Goal: Task Accomplishment & Management: Use online tool/utility

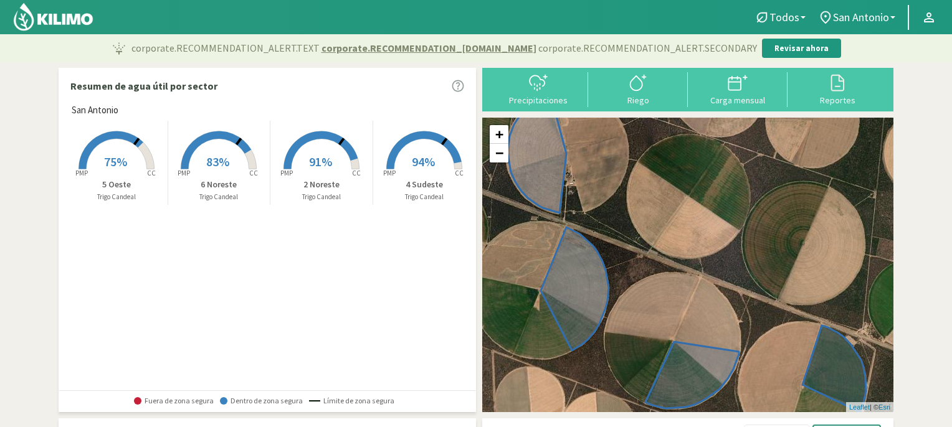
click at [316, 153] on rect at bounding box center [322, 171] width 100 height 100
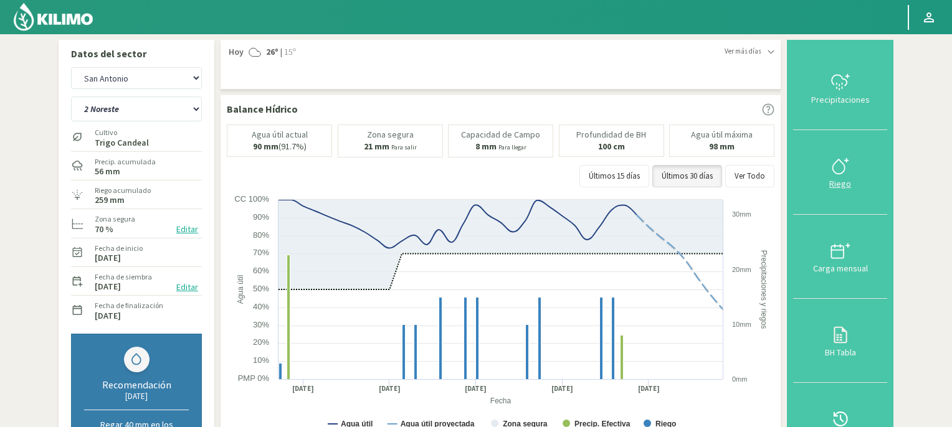
click at [847, 163] on icon at bounding box center [840, 166] width 20 height 20
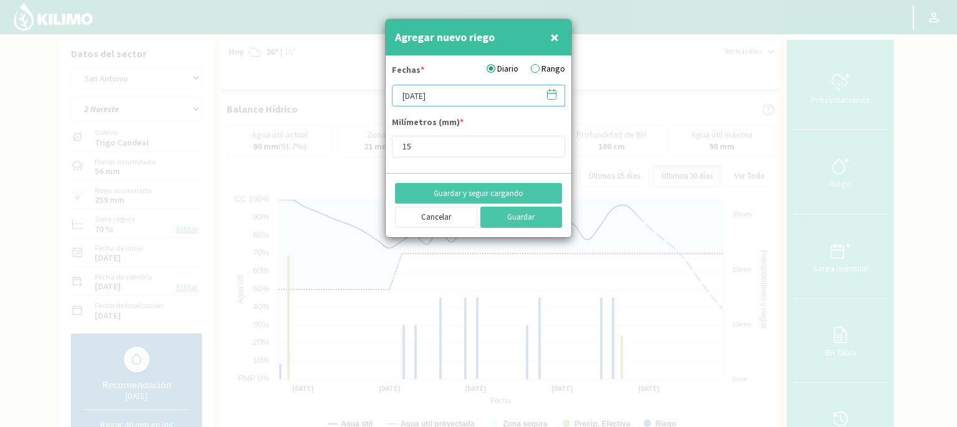
click at [485, 100] on input "[DATE]" at bounding box center [478, 96] width 173 height 22
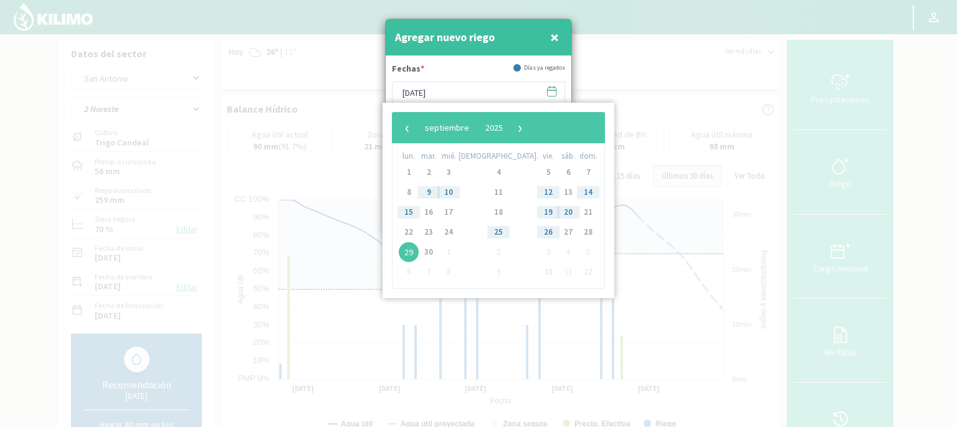
click at [410, 251] on span "29" at bounding box center [409, 252] width 20 height 20
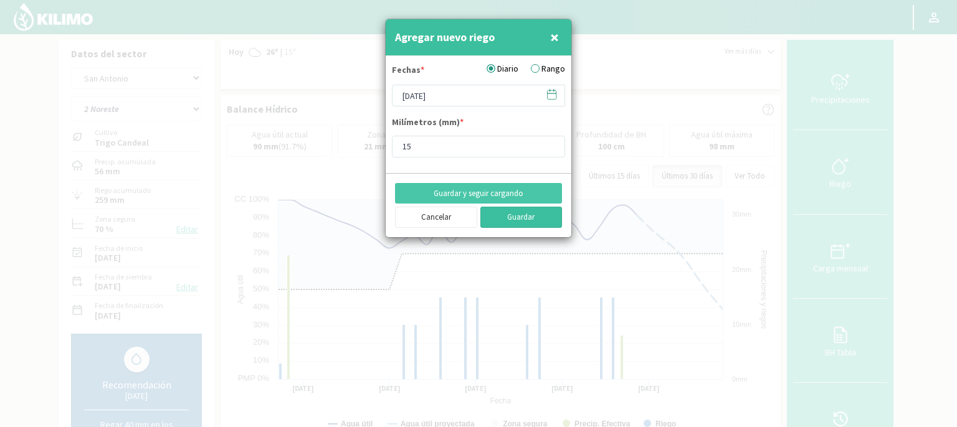
click at [516, 219] on button "Guardar" at bounding box center [521, 217] width 82 height 21
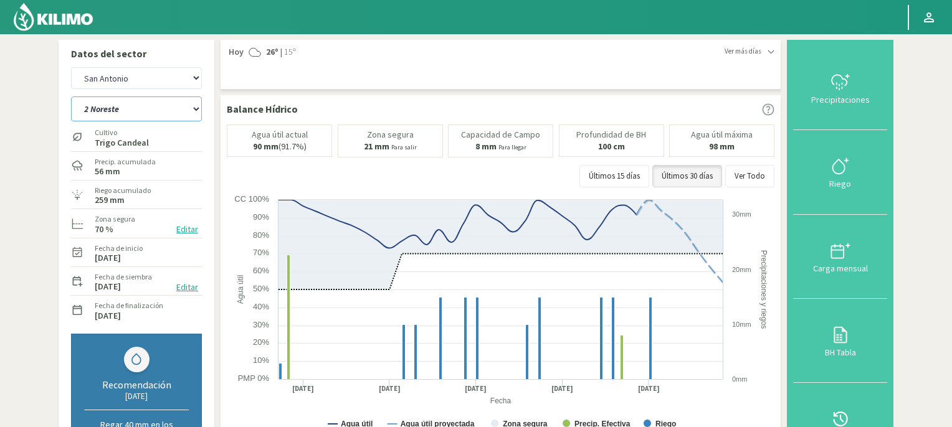
click at [196, 110] on select "2 Noreste 4 Sudeste 5 Oeste 6 Noreste" at bounding box center [136, 109] width 131 height 25
select select "1: Object"
click at [71, 97] on select "2 Noreste 4 Sudeste 5 Oeste 6 Noreste" at bounding box center [136, 109] width 131 height 25
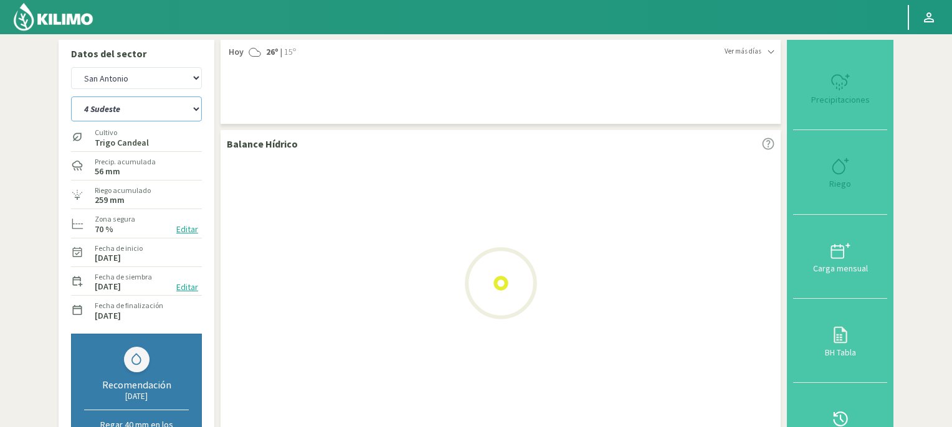
select select "2: Object"
select select "5: Object"
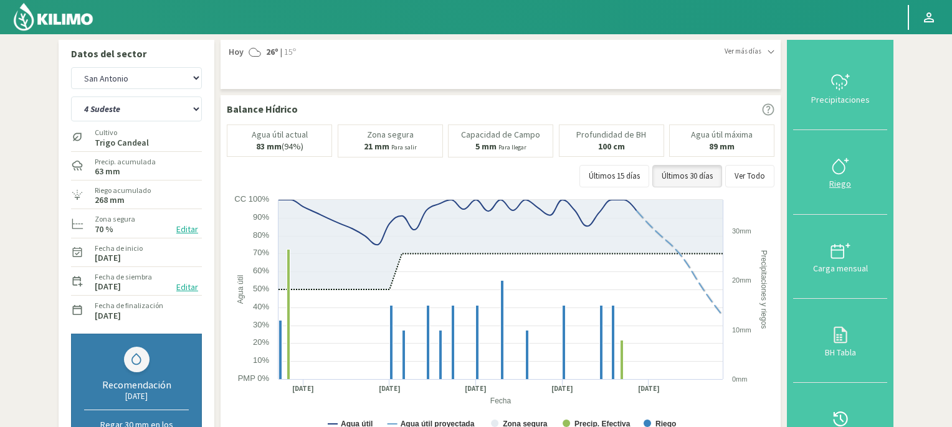
click at [842, 170] on icon at bounding box center [840, 166] width 20 height 20
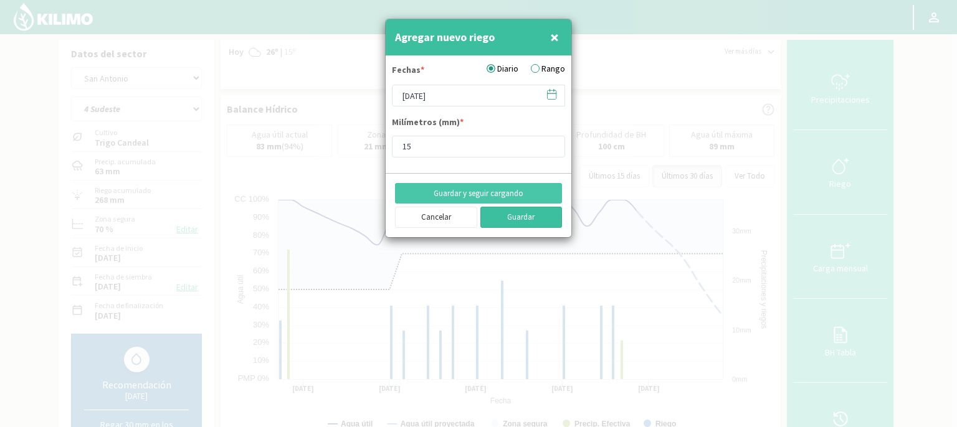
click at [513, 216] on button "Guardar" at bounding box center [521, 217] width 82 height 21
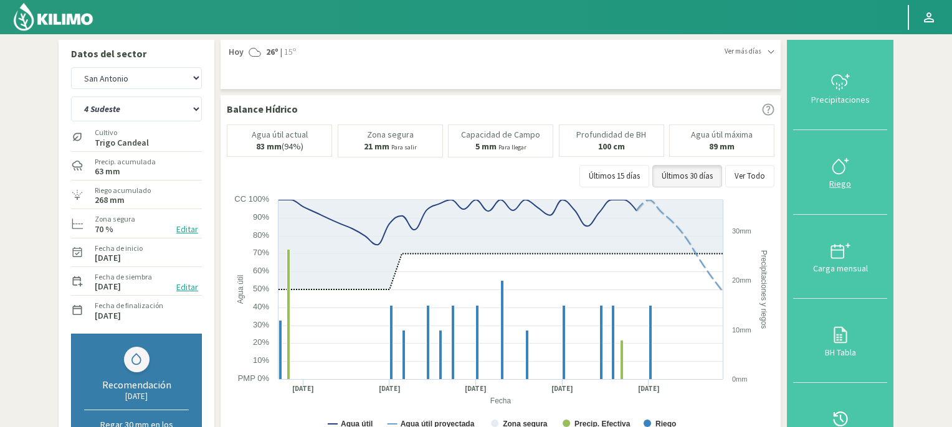
click at [837, 169] on icon at bounding box center [840, 166] width 20 height 20
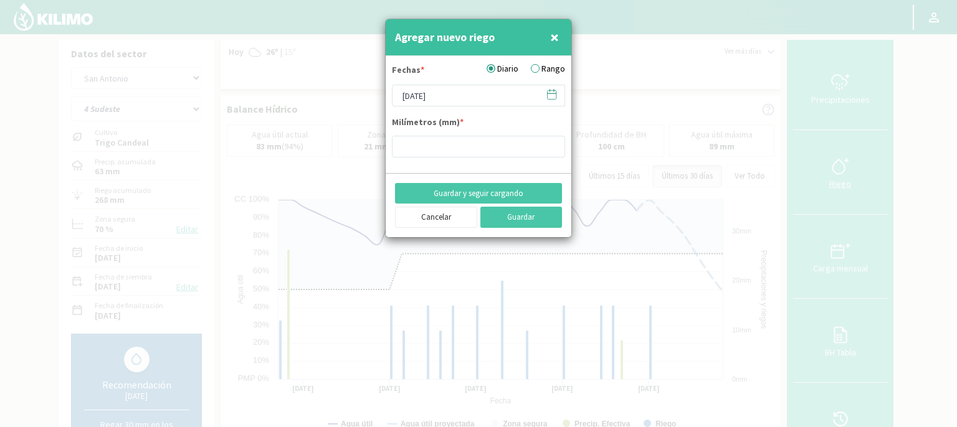
type input "15"
click at [493, 90] on input "[DATE]" at bounding box center [478, 96] width 173 height 22
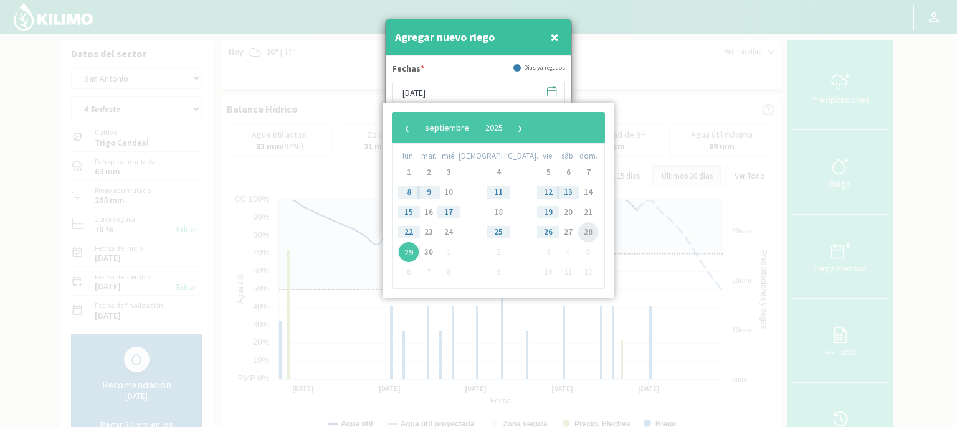
click at [578, 233] on span "28" at bounding box center [588, 232] width 20 height 20
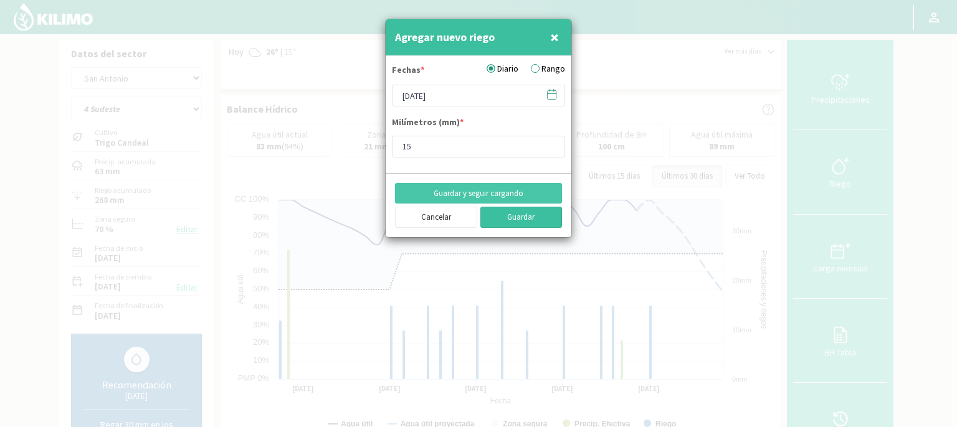
click at [535, 216] on button "Guardar" at bounding box center [521, 217] width 82 height 21
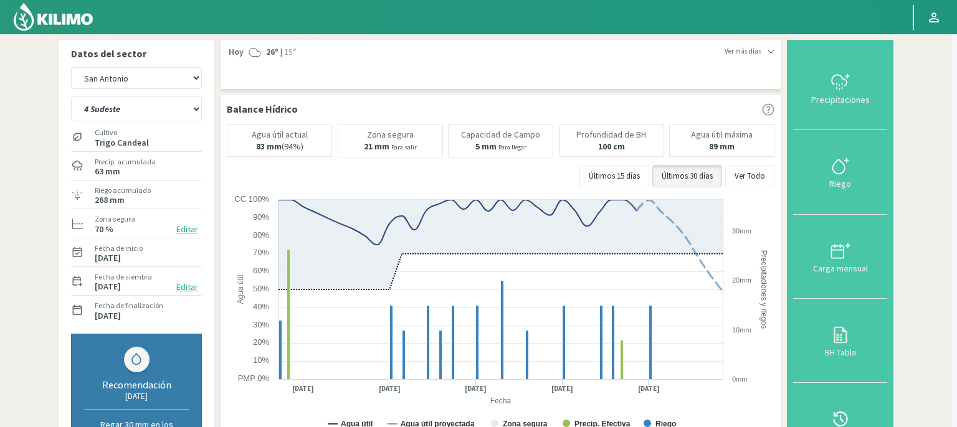
type input "[DATE]"
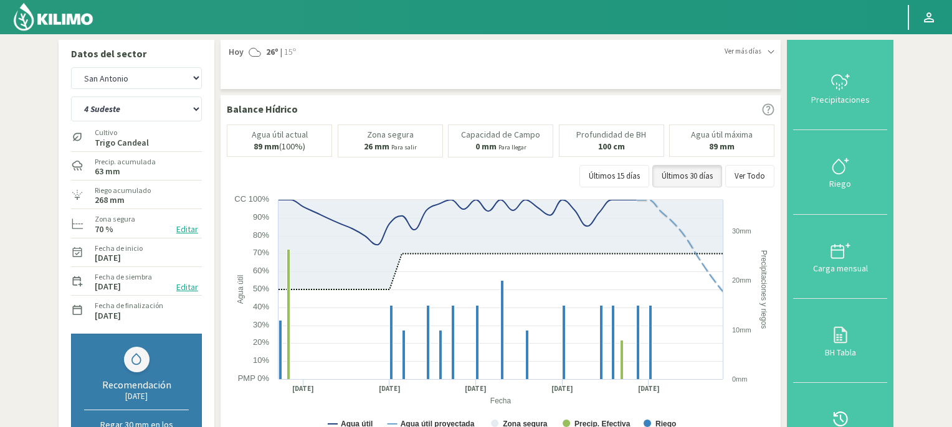
scroll to position [374, 0]
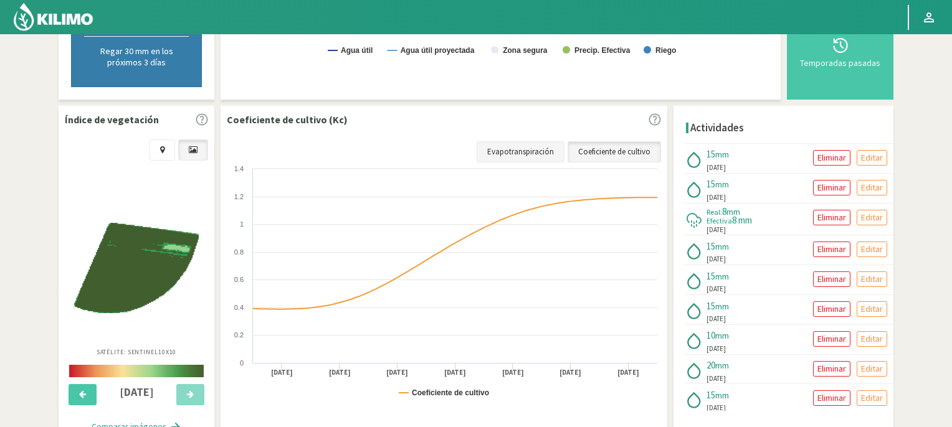
click at [528, 147] on link "Evapotranspiración" at bounding box center [521, 151] width 88 height 21
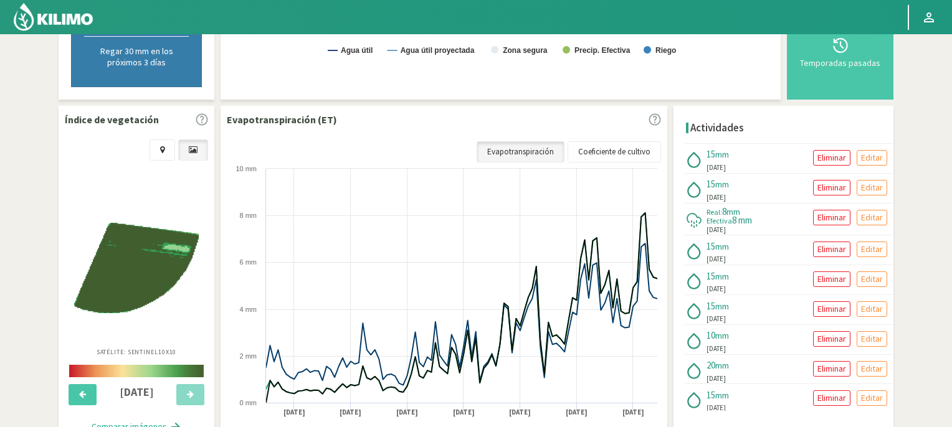
scroll to position [0, 0]
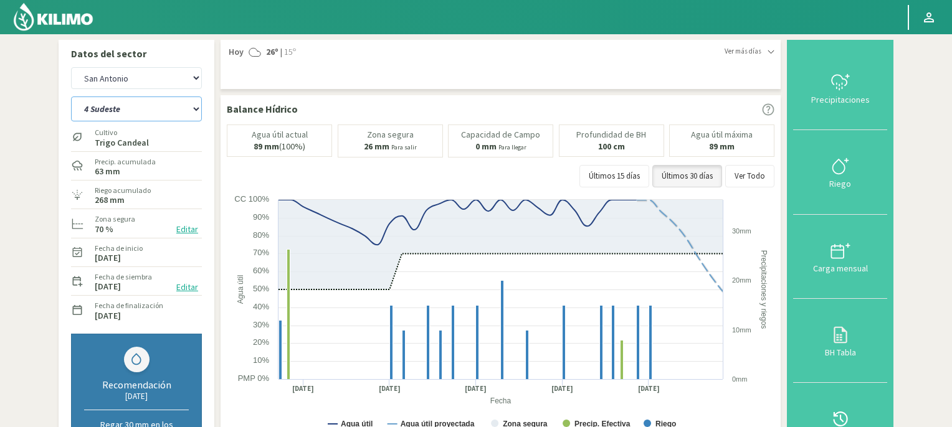
click at [195, 110] on select "2 Noreste 4 Sudeste 5 Oeste 6 Noreste" at bounding box center [136, 109] width 131 height 25
select select "4: Object"
click at [71, 97] on select "2 Noreste 4 Sudeste 5 Oeste 6 Noreste" at bounding box center [136, 109] width 131 height 25
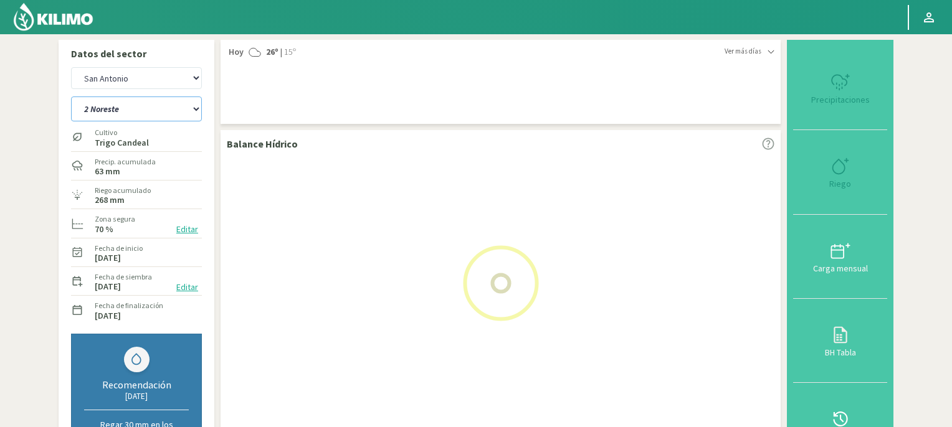
select select "4: Object"
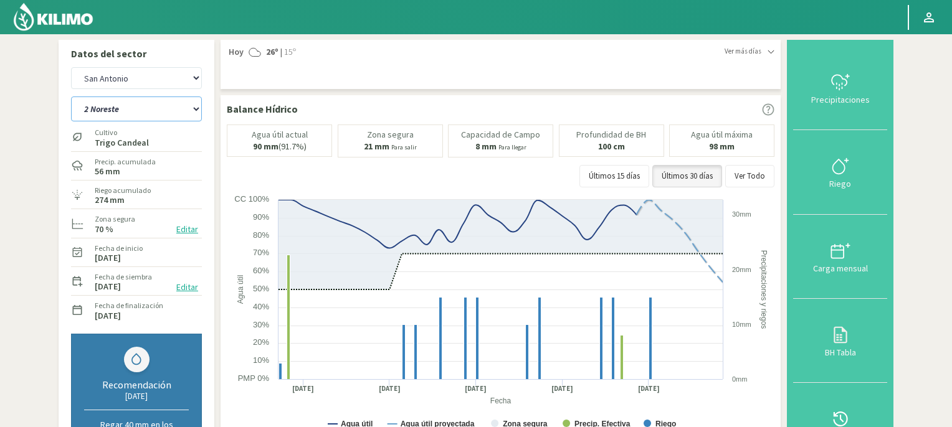
click at [196, 109] on select "2 Noreste 4 Sudeste 5 Oeste 6 Noreste" at bounding box center [136, 109] width 131 height 25
select select "10: Object"
click at [71, 97] on select "2 Noreste 4 Sudeste 5 Oeste 6 Noreste" at bounding box center [136, 109] width 131 height 25
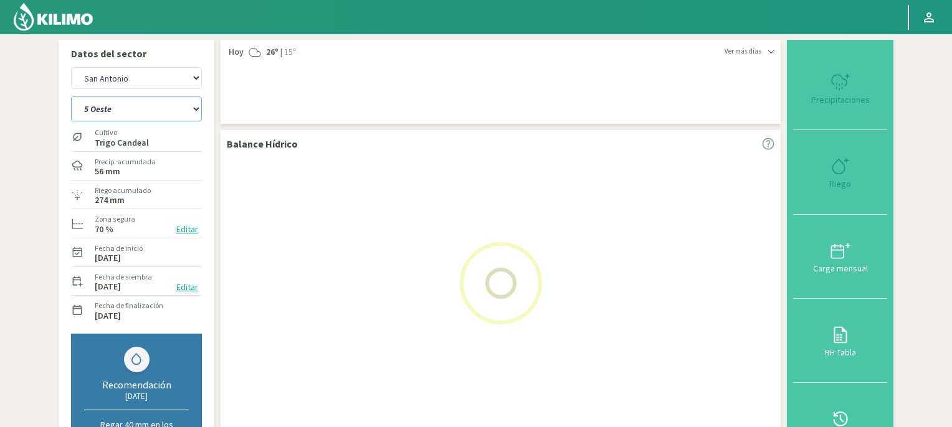
select select "6: Object"
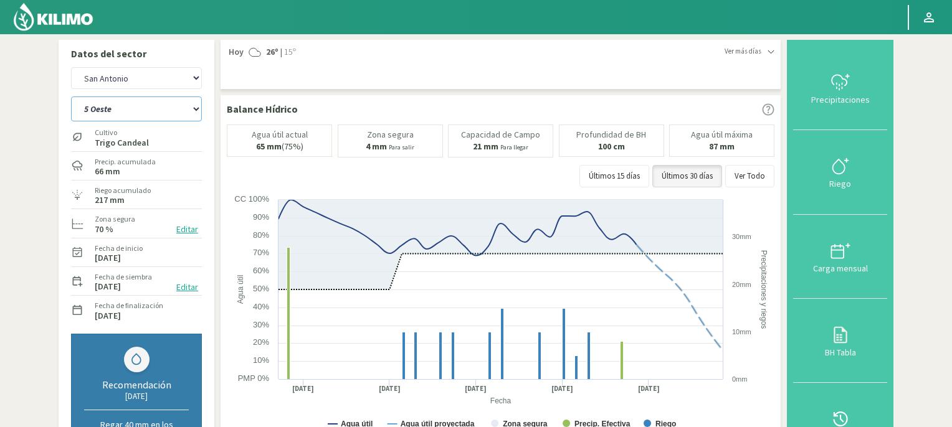
click at [194, 110] on select "2 Noreste 4 Sudeste 5 Oeste 6 Noreste" at bounding box center [136, 109] width 131 height 25
select select "15: Object"
click at [71, 97] on select "2 Noreste 4 Sudeste 5 Oeste 6 Noreste" at bounding box center [136, 109] width 131 height 25
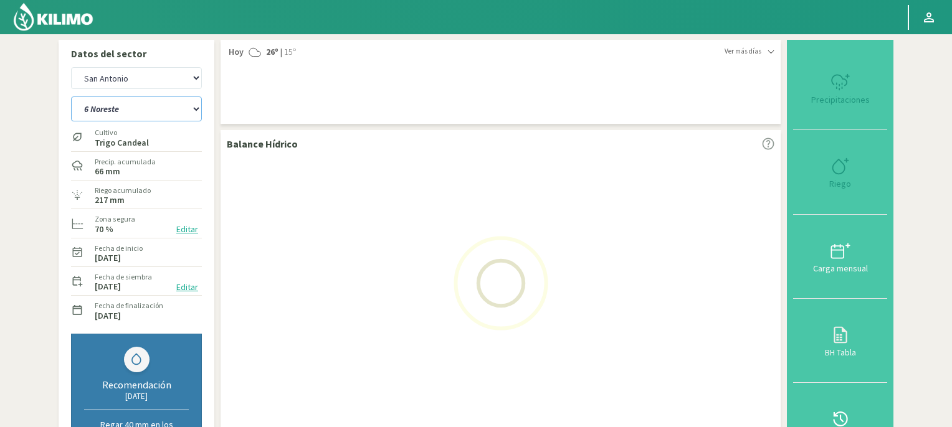
select select "8: Object"
select select "19: Object"
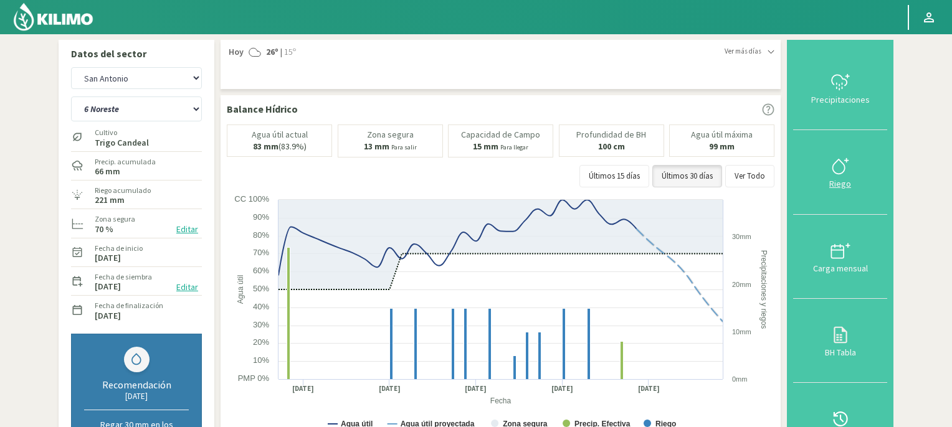
click at [844, 173] on icon at bounding box center [838, 166] width 12 height 14
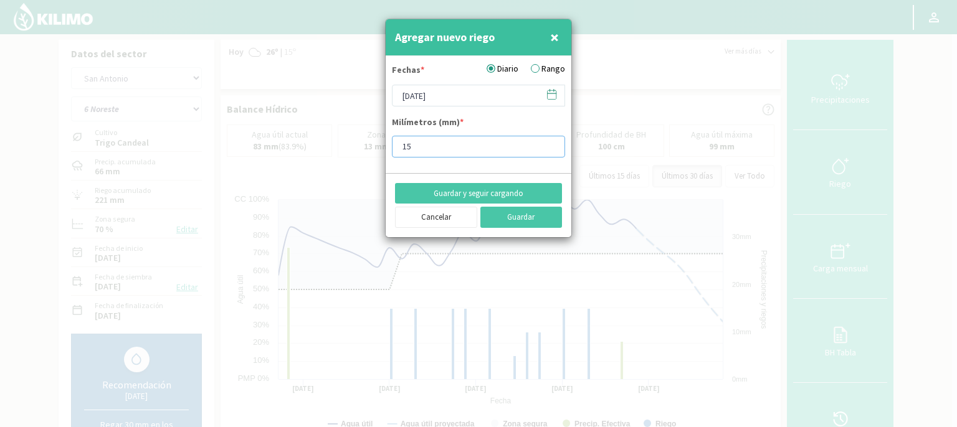
click at [437, 141] on input "15" at bounding box center [478, 147] width 173 height 22
type input "10"
click at [505, 217] on button "Guardar" at bounding box center [521, 217] width 82 height 21
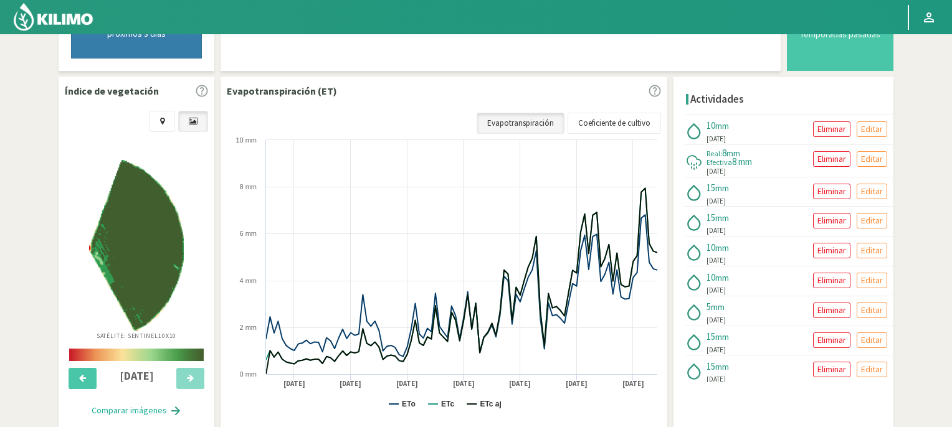
scroll to position [423, 0]
